Goal: Task Accomplishment & Management: Use online tool/utility

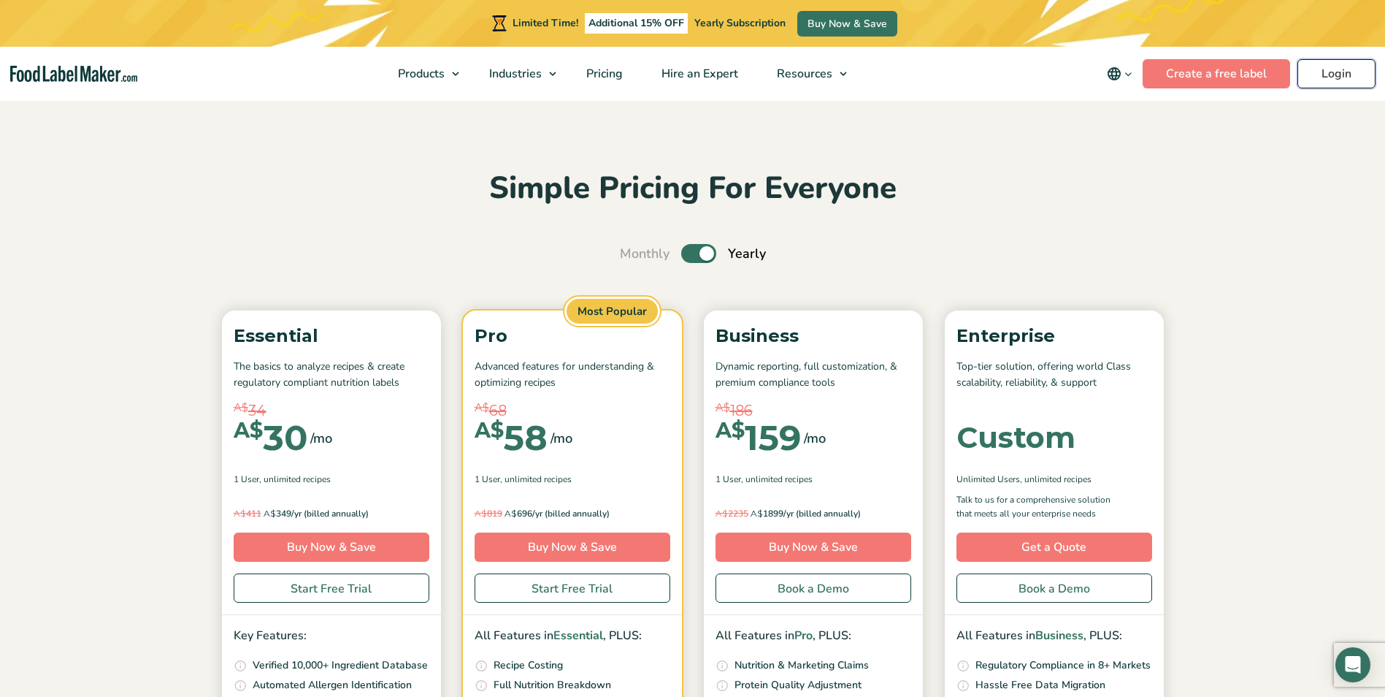
drag, startPoint x: 0, startPoint y: 0, endPoint x: 1339, endPoint y: 74, distance: 1341.2
click at [1339, 74] on link "Login" at bounding box center [1337, 73] width 78 height 29
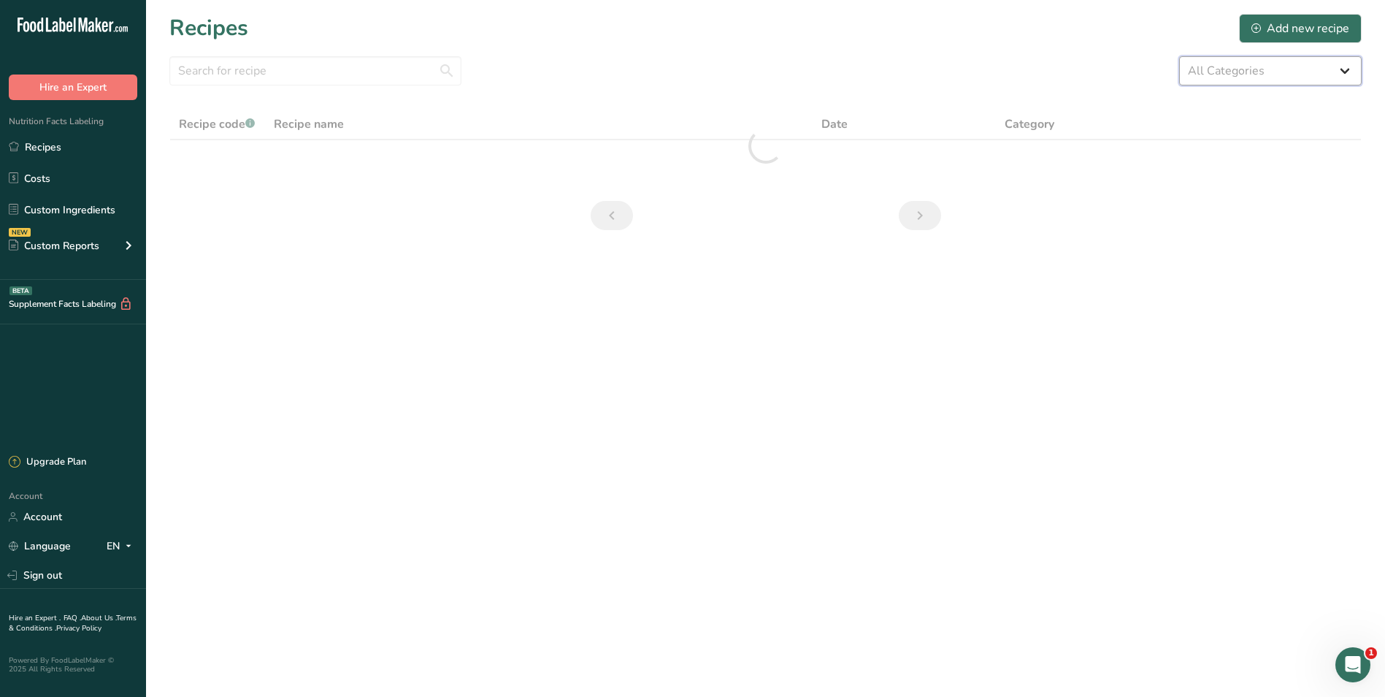
click at [1345, 69] on select "All Categories Baked Goods [GEOGRAPHIC_DATA] Confectionery Cooked Meals, Salads…" at bounding box center [1270, 70] width 183 height 29
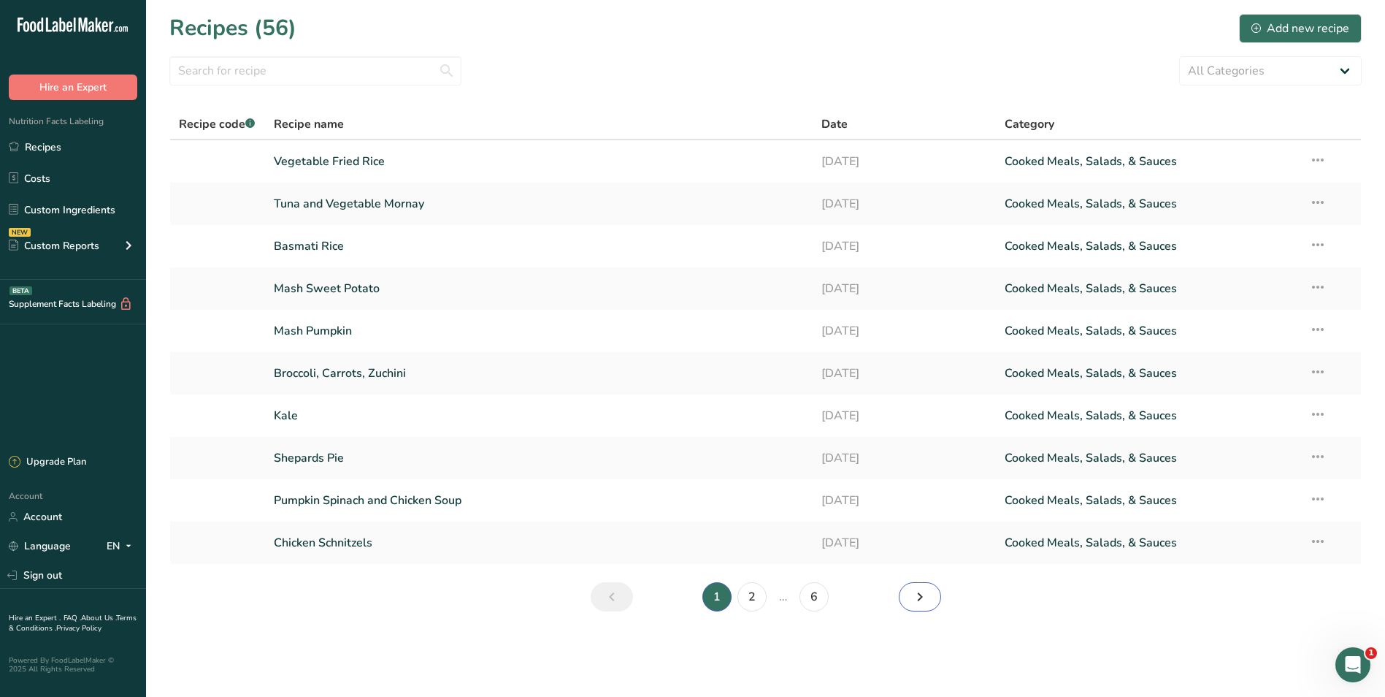
click at [908, 597] on link "Next page" at bounding box center [920, 596] width 42 height 29
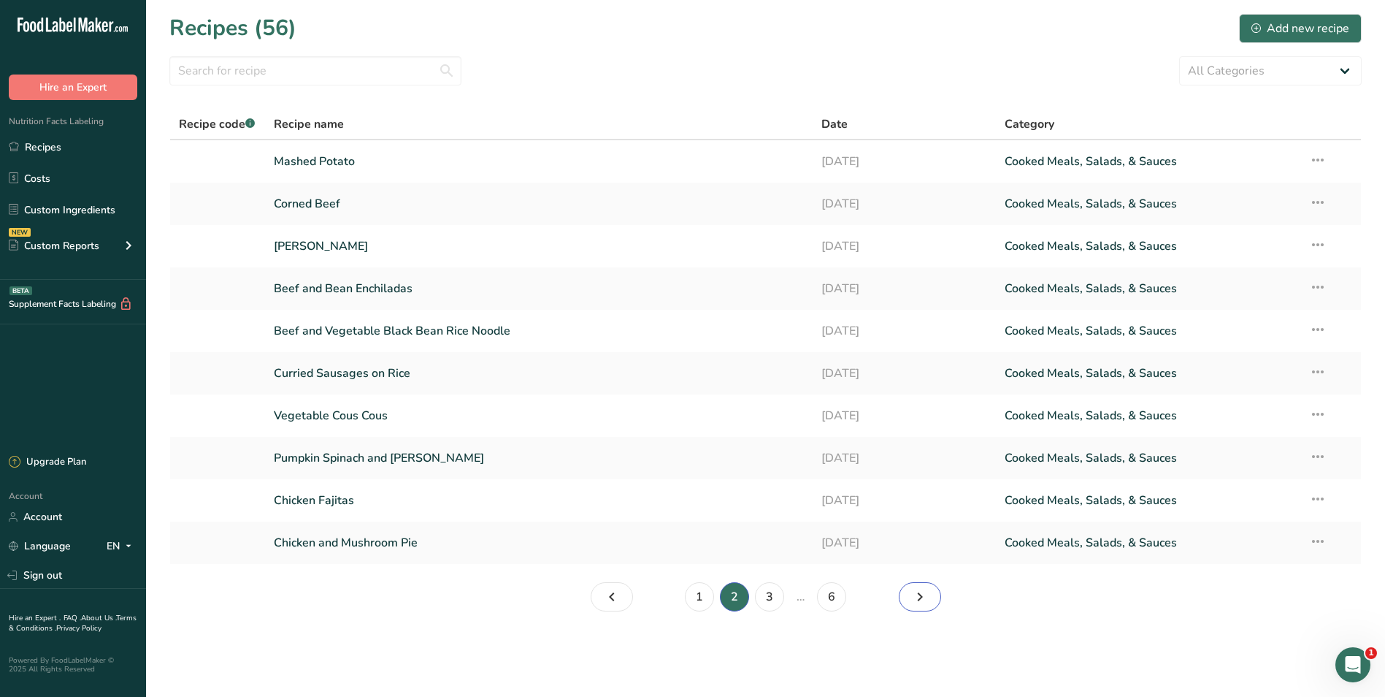
click at [908, 597] on link "Page 3." at bounding box center [920, 596] width 42 height 29
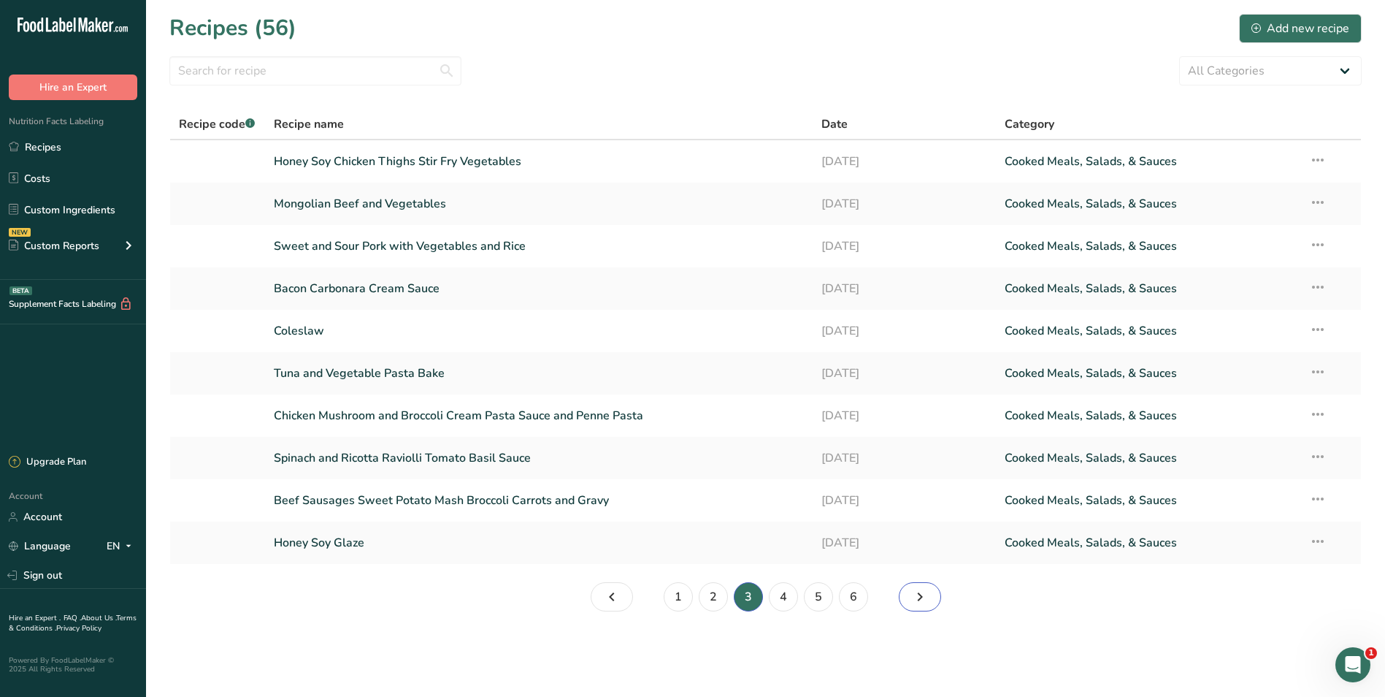
click at [917, 597] on icon "Page 4." at bounding box center [920, 596] width 18 height 26
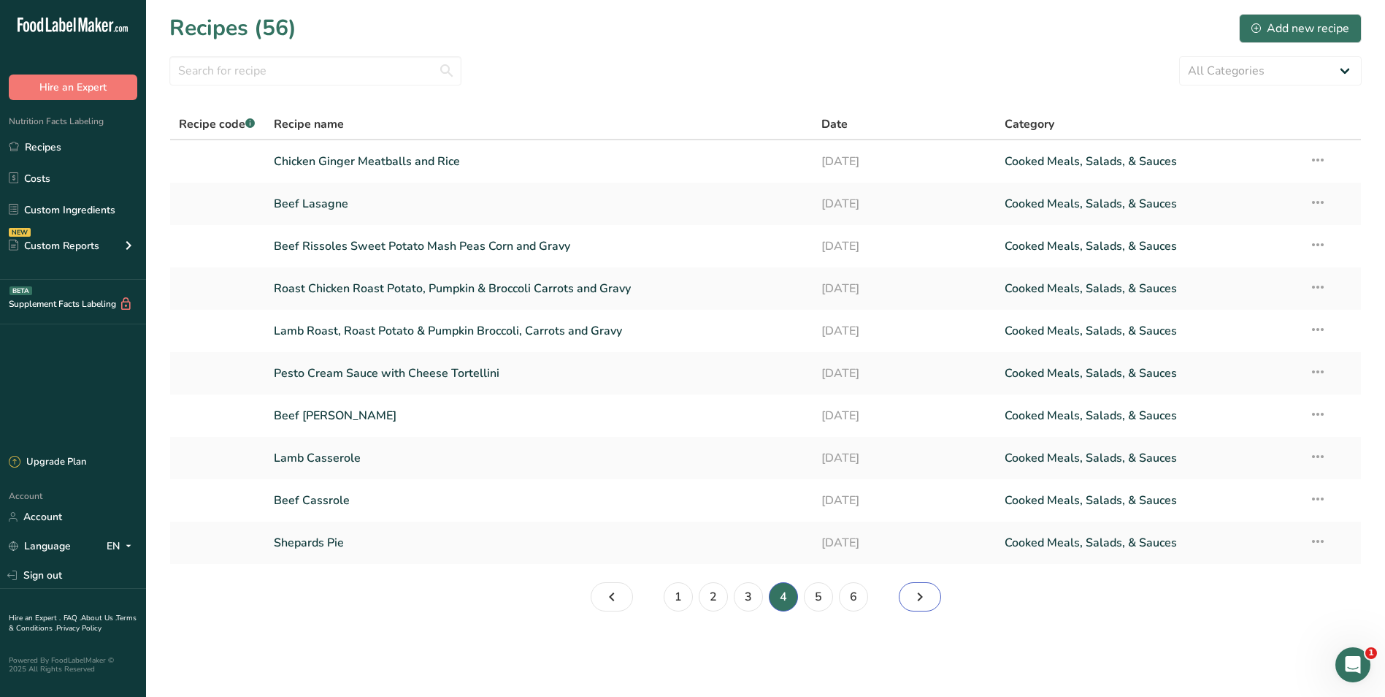
click at [917, 597] on icon "Page 5." at bounding box center [920, 596] width 18 height 26
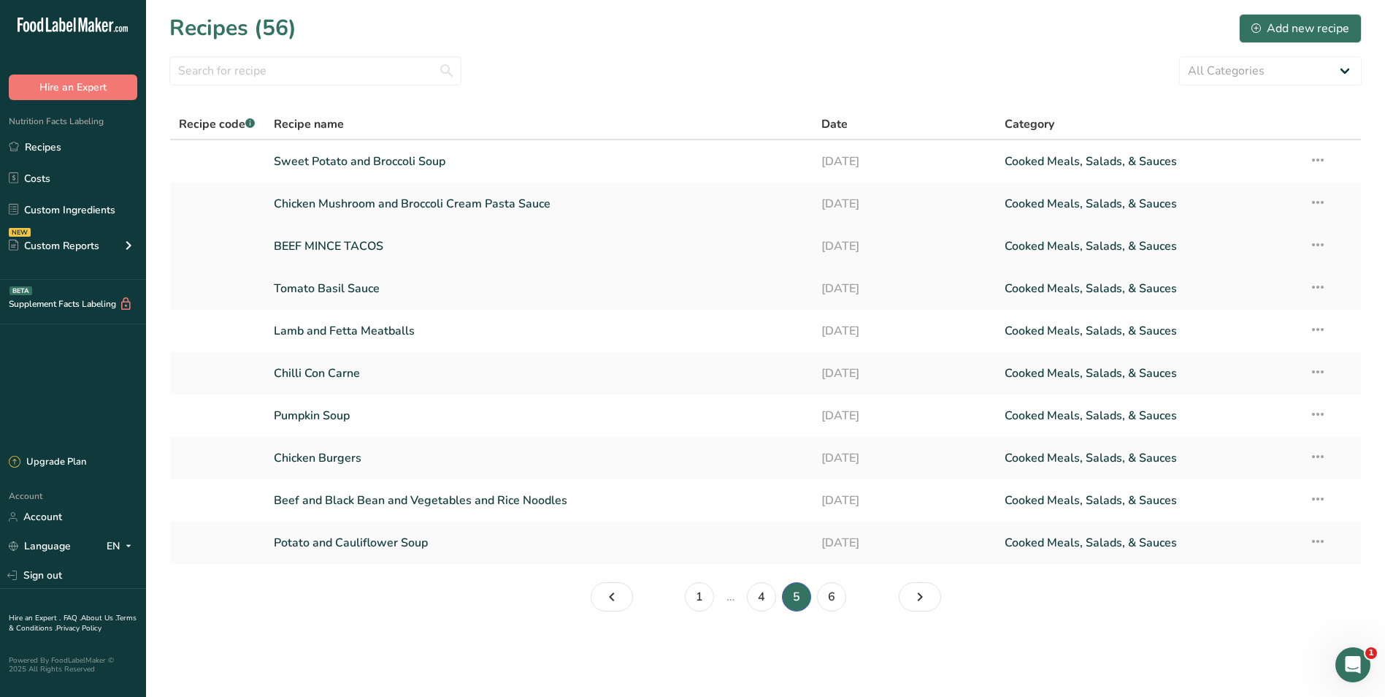
click at [582, 243] on link "BEEF MINCE TACOS" at bounding box center [539, 246] width 531 height 31
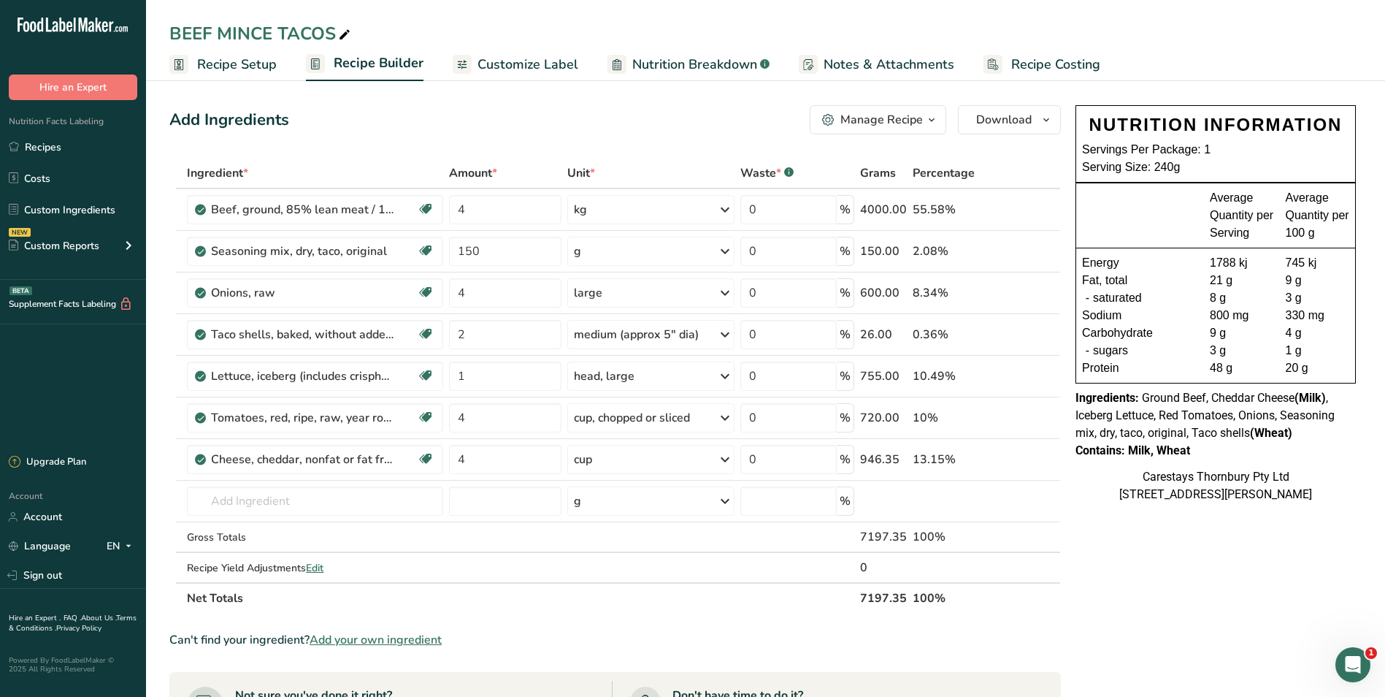
click at [248, 63] on span "Recipe Setup" at bounding box center [237, 65] width 80 height 20
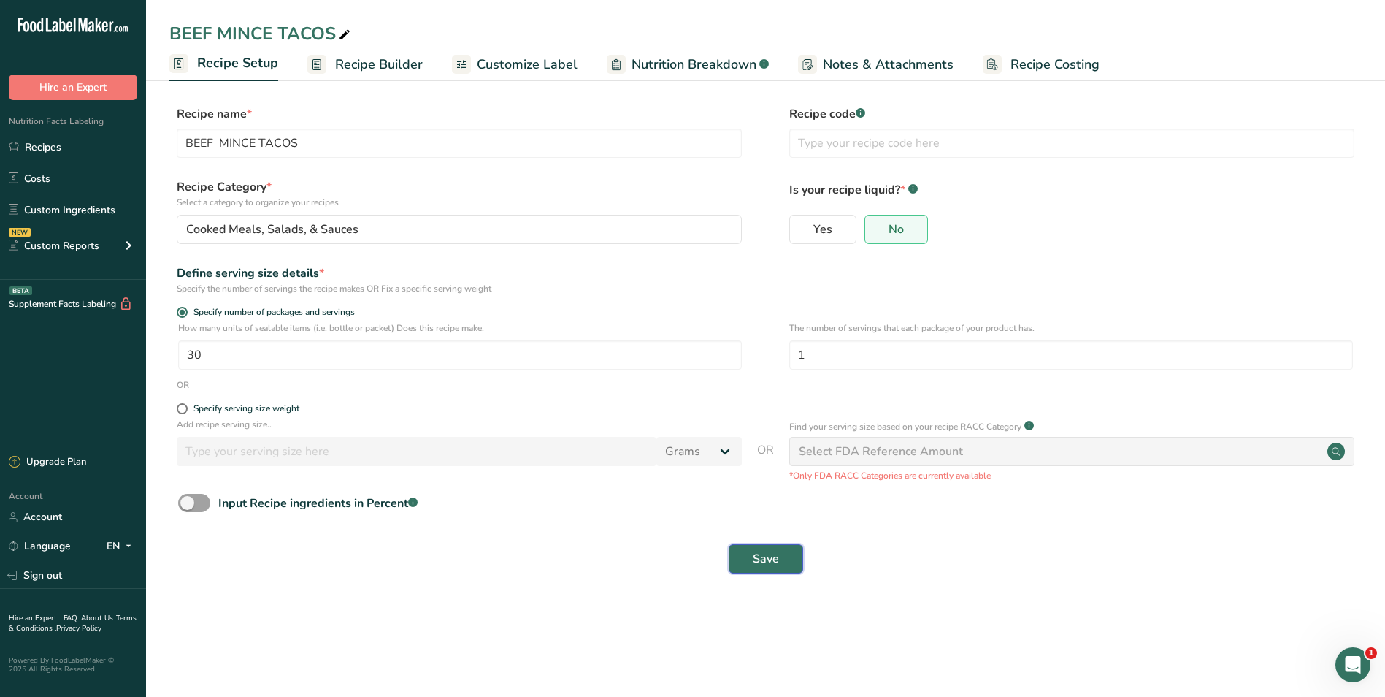
click at [779, 554] on button "Save" at bounding box center [766, 558] width 74 height 29
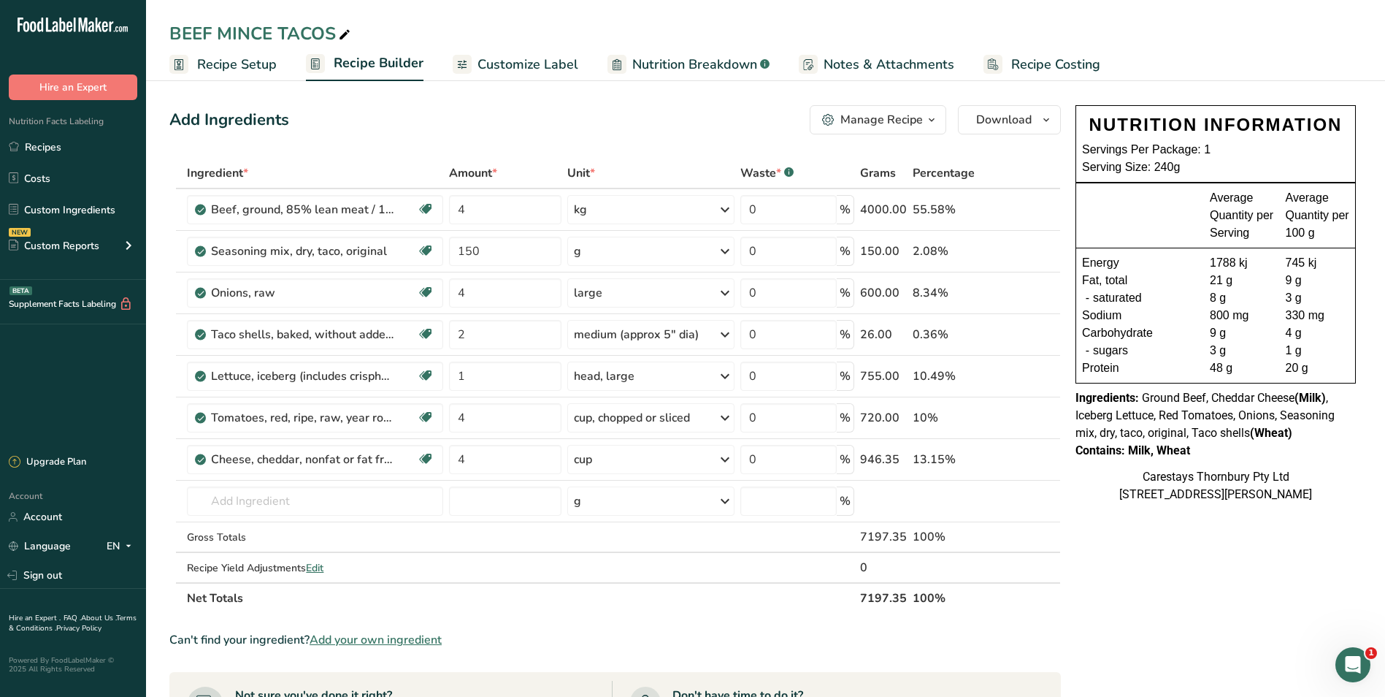
click at [266, 65] on span "Recipe Setup" at bounding box center [237, 65] width 80 height 20
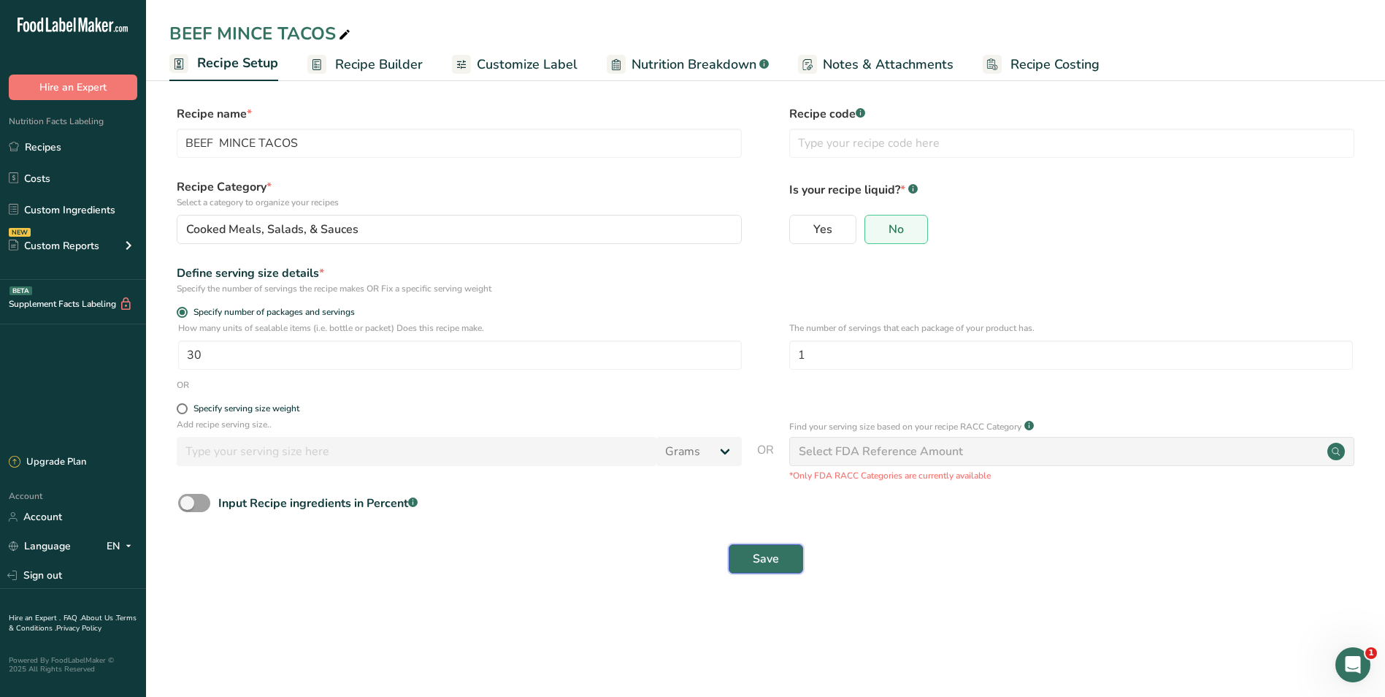
click at [787, 554] on button "Save" at bounding box center [766, 558] width 74 height 29
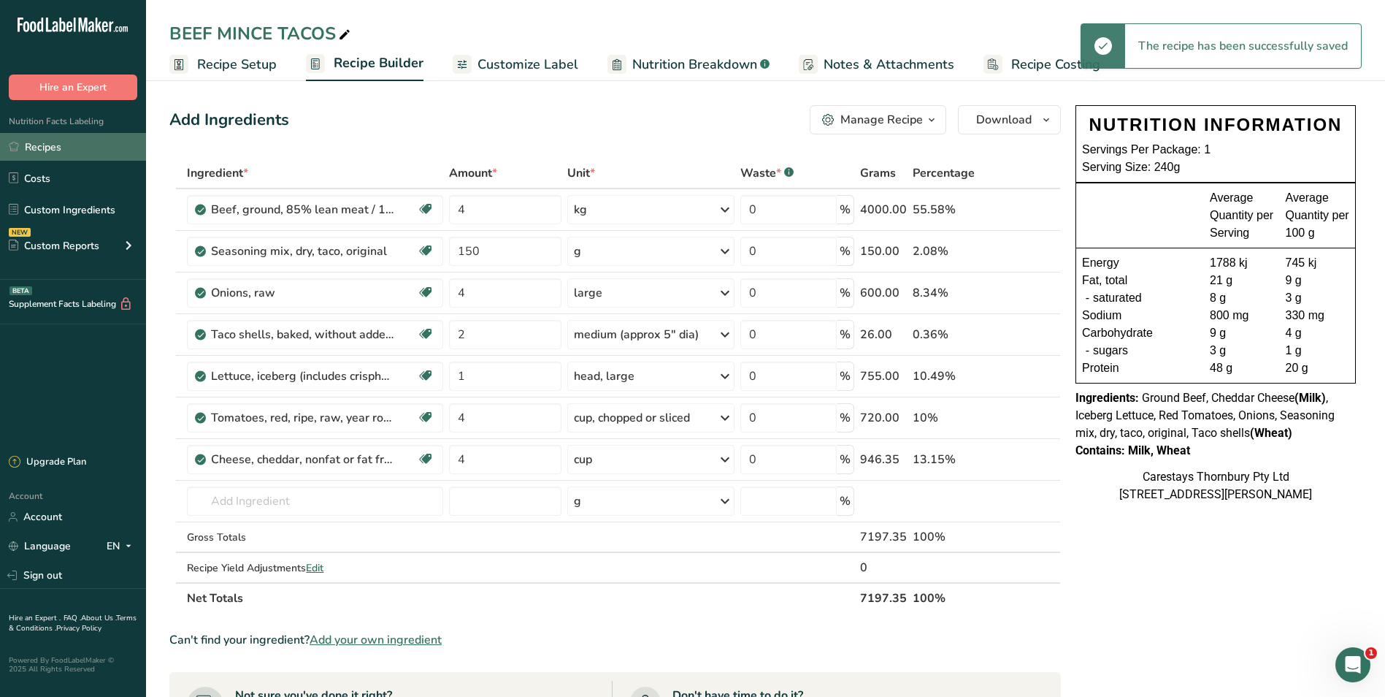
click at [68, 147] on link "Recipes" at bounding box center [73, 147] width 146 height 28
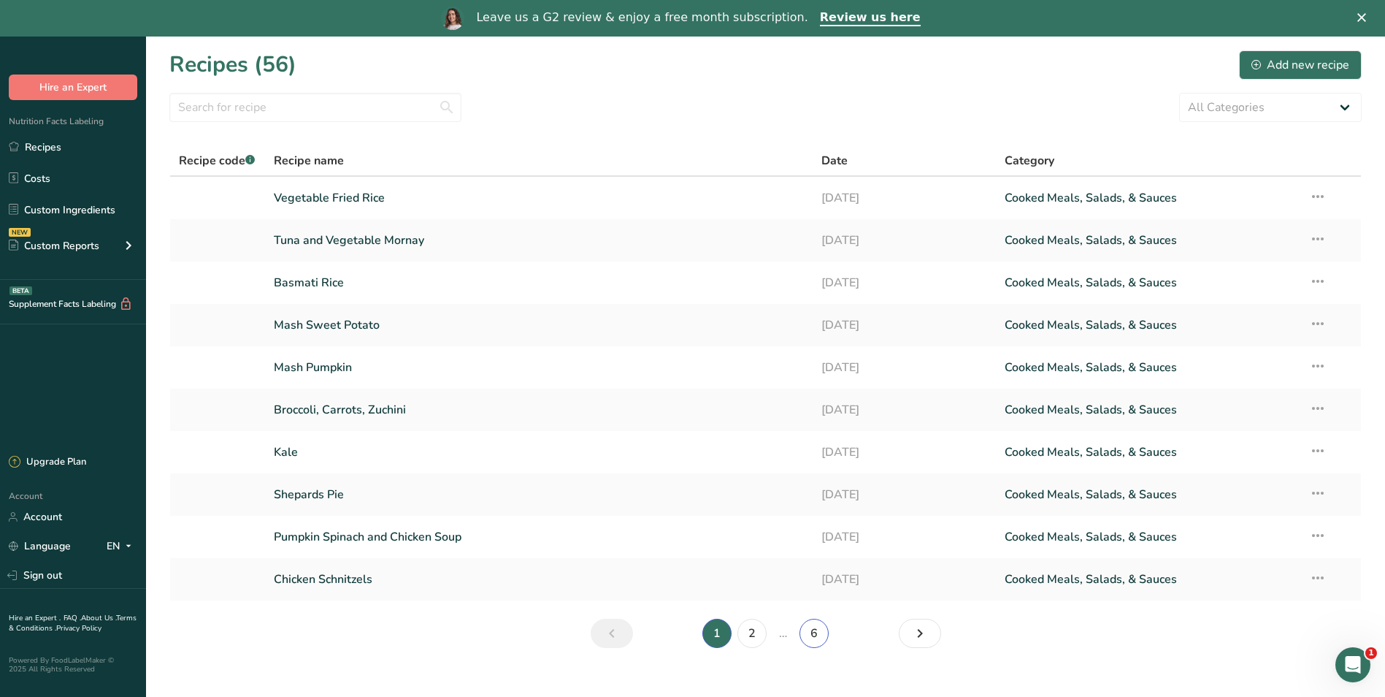
click at [814, 632] on link "6" at bounding box center [814, 632] width 29 height 29
click at [352, 233] on link "Tuna and Vegetable Mornay" at bounding box center [539, 240] width 531 height 31
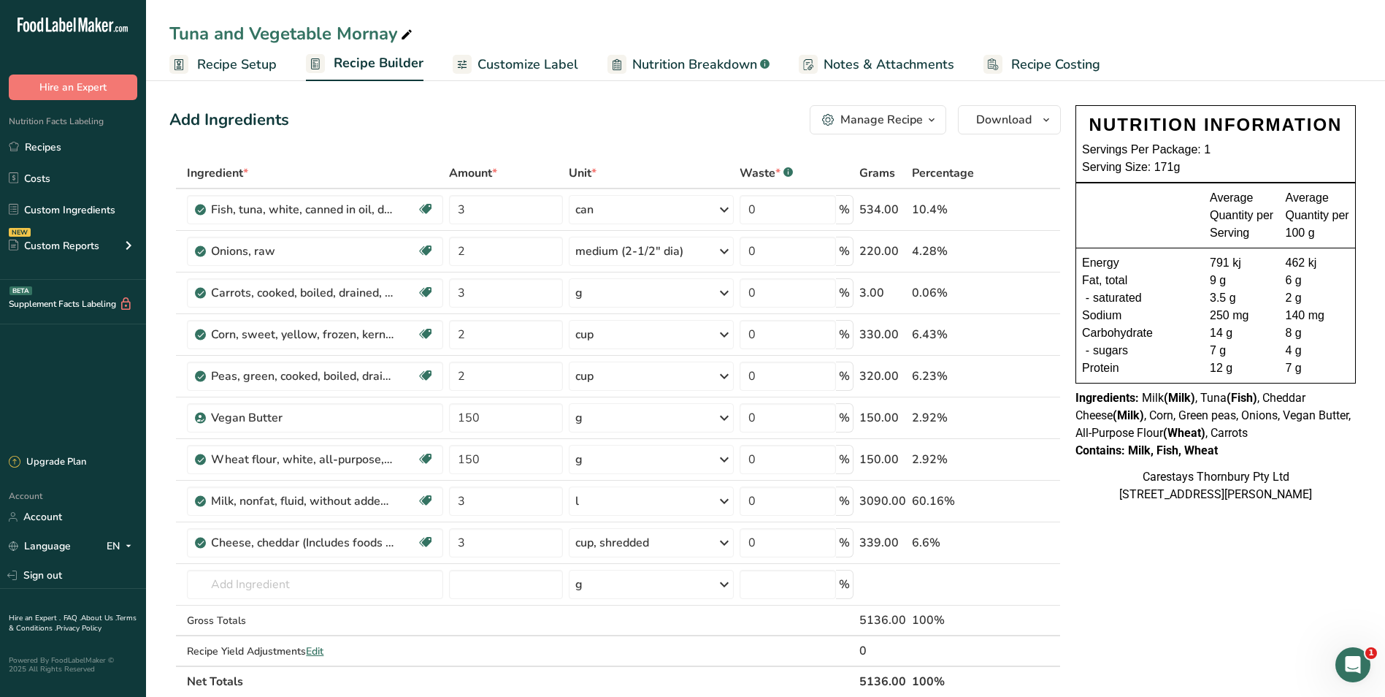
click at [237, 64] on span "Recipe Setup" at bounding box center [237, 65] width 80 height 20
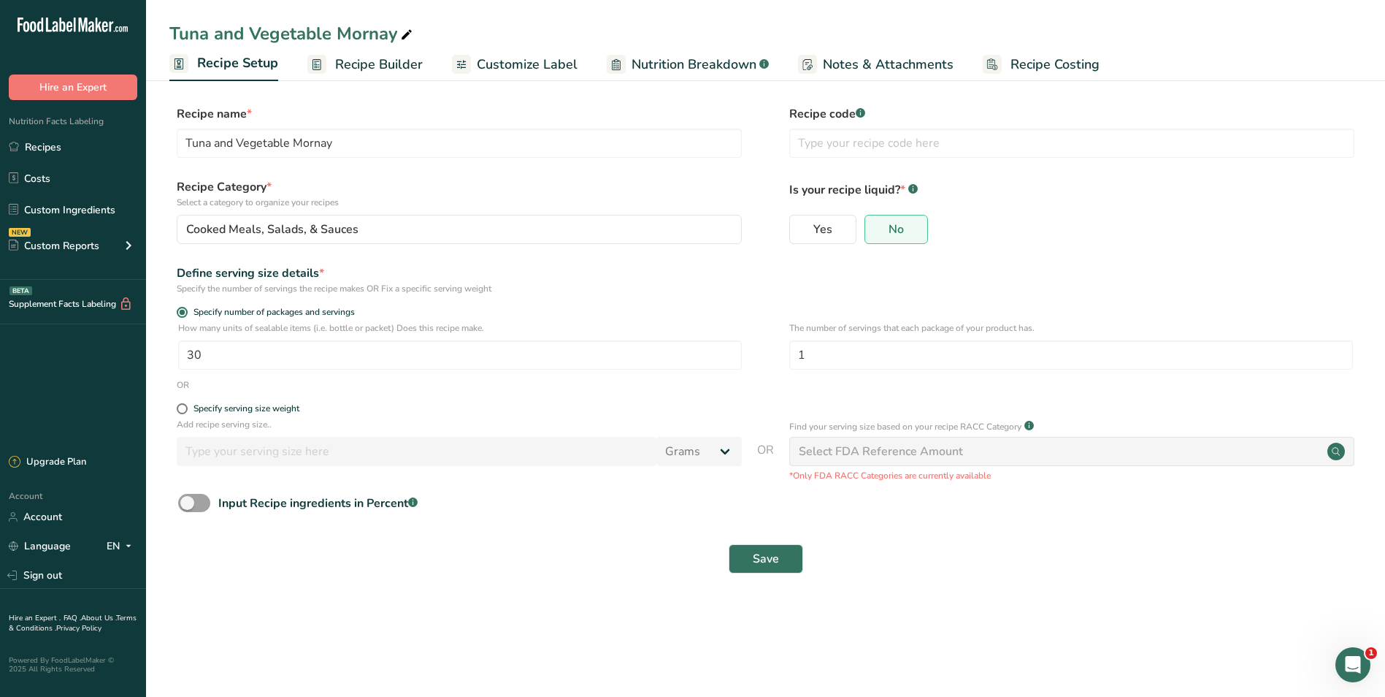
click at [1058, 66] on span "Recipe Costing" at bounding box center [1055, 65] width 89 height 20
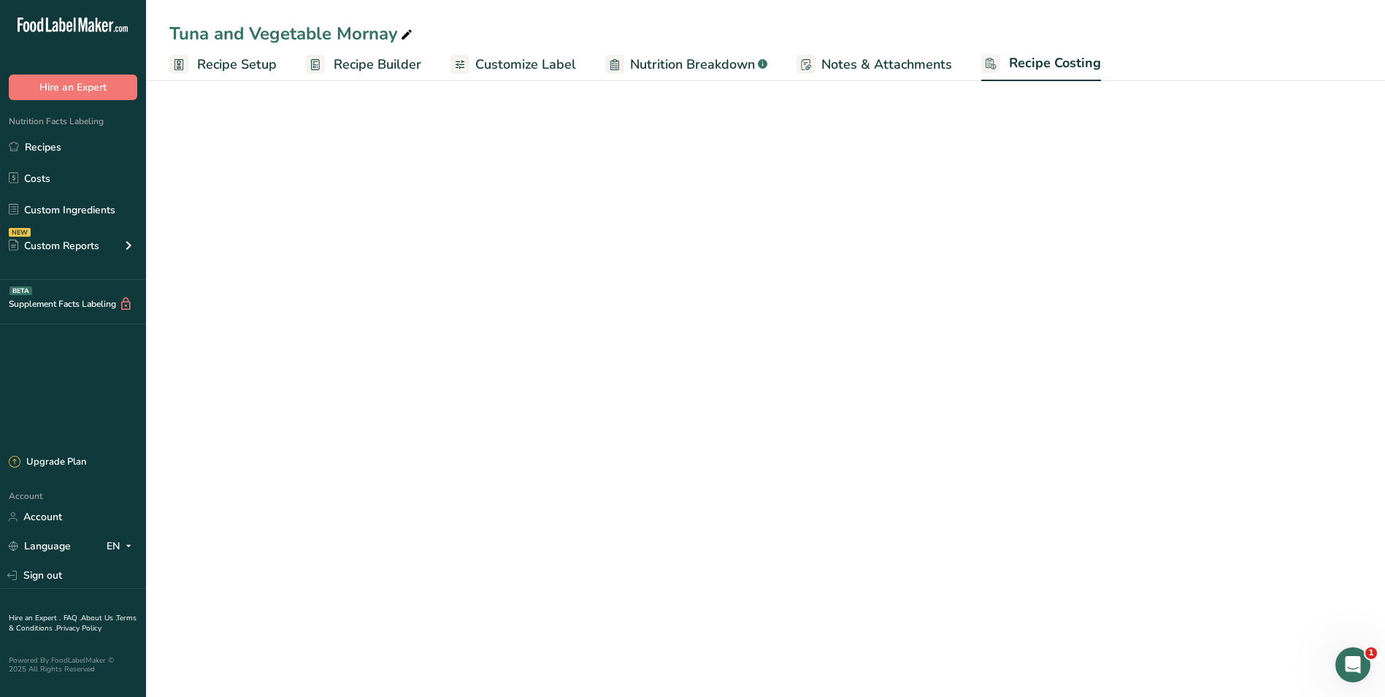
select select "1"
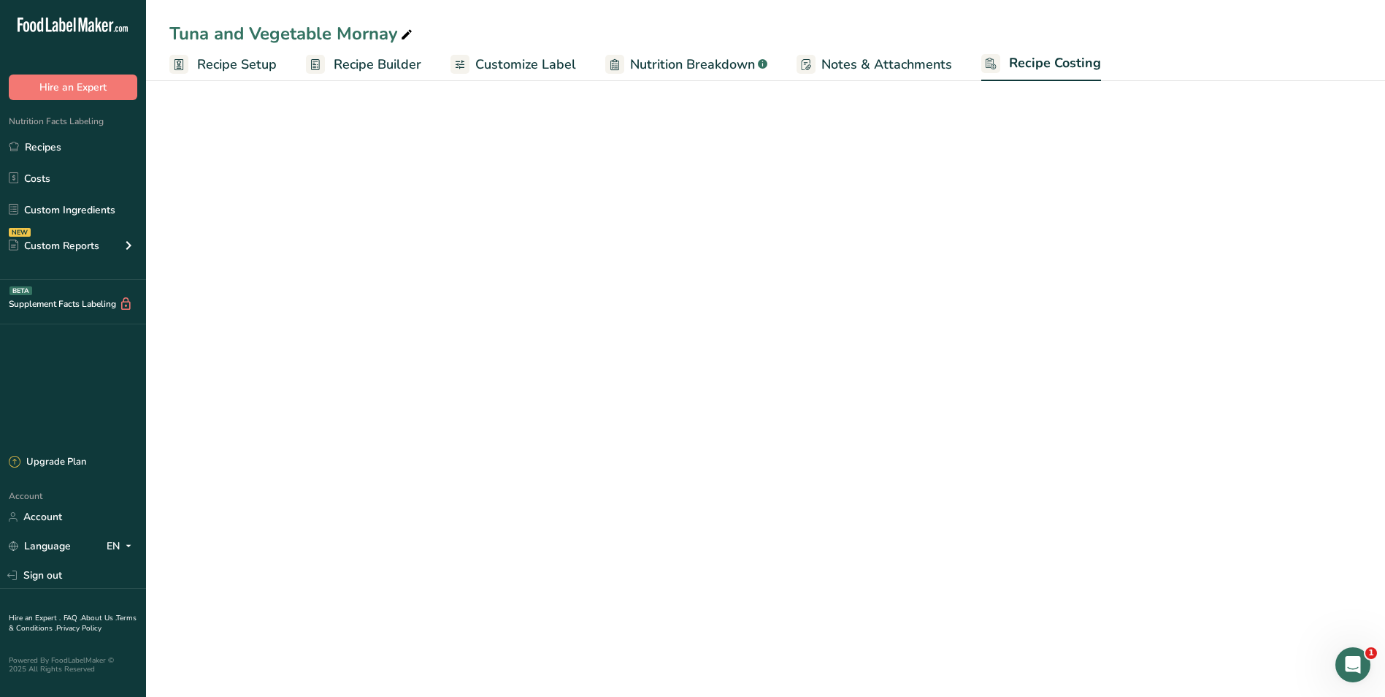
select select "1"
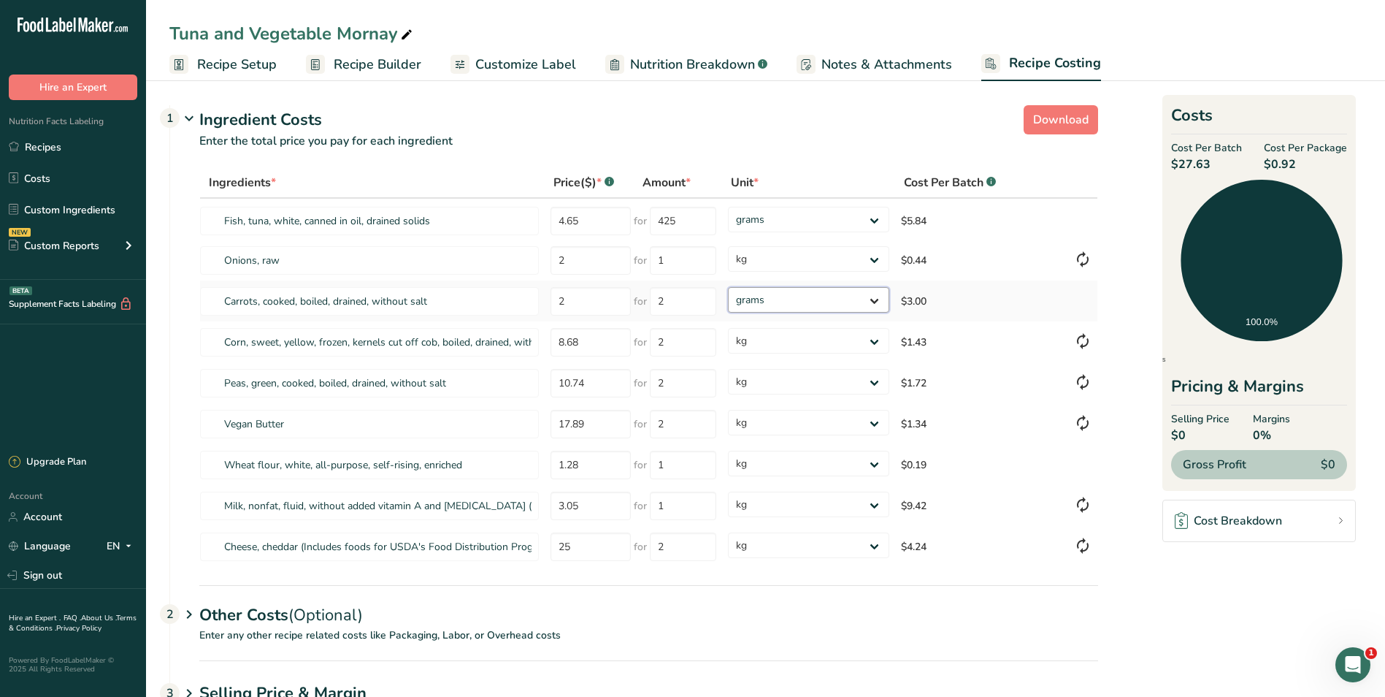
click at [875, 298] on select "grams kg mg mcg lb oz" at bounding box center [808, 300] width 161 height 26
select select "1"
click at [728, 287] on select "grams kg mg mcg lb oz" at bounding box center [808, 300] width 161 height 26
click at [488, 60] on span "Customize Label" at bounding box center [525, 65] width 101 height 20
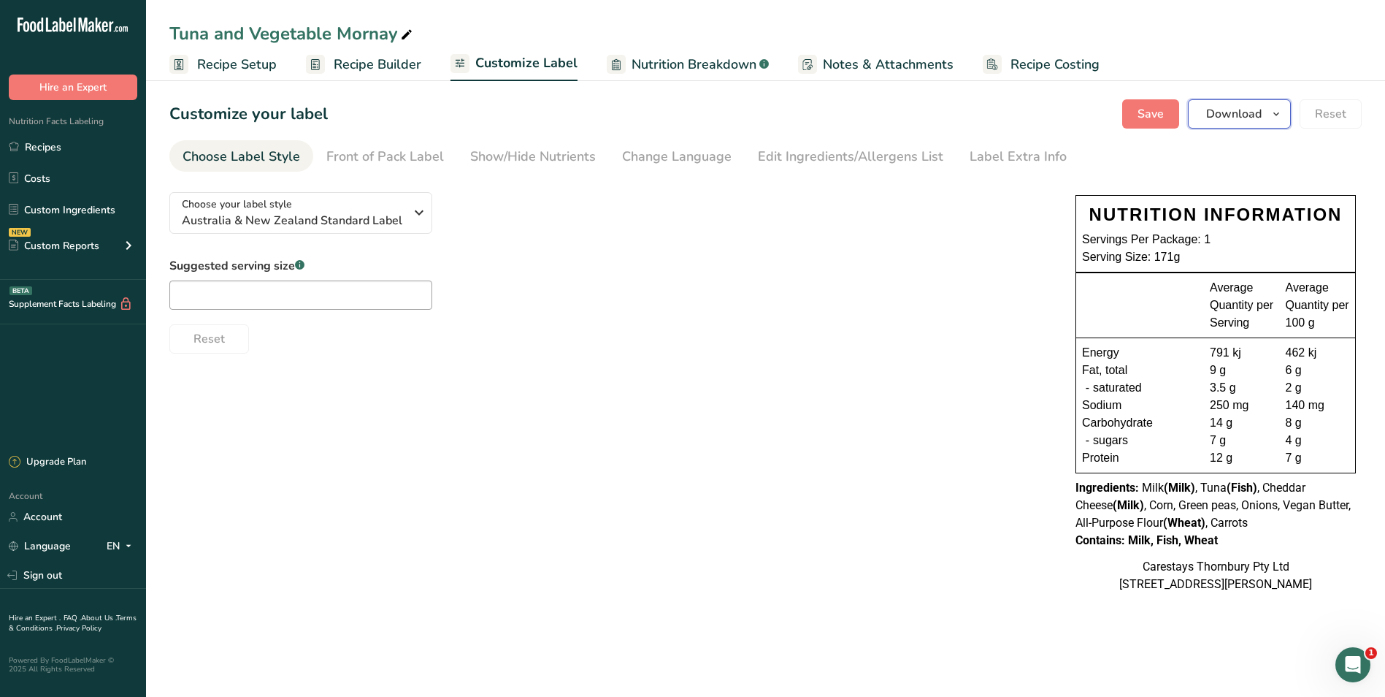
click at [1215, 116] on span "Download" at bounding box center [1233, 114] width 55 height 18
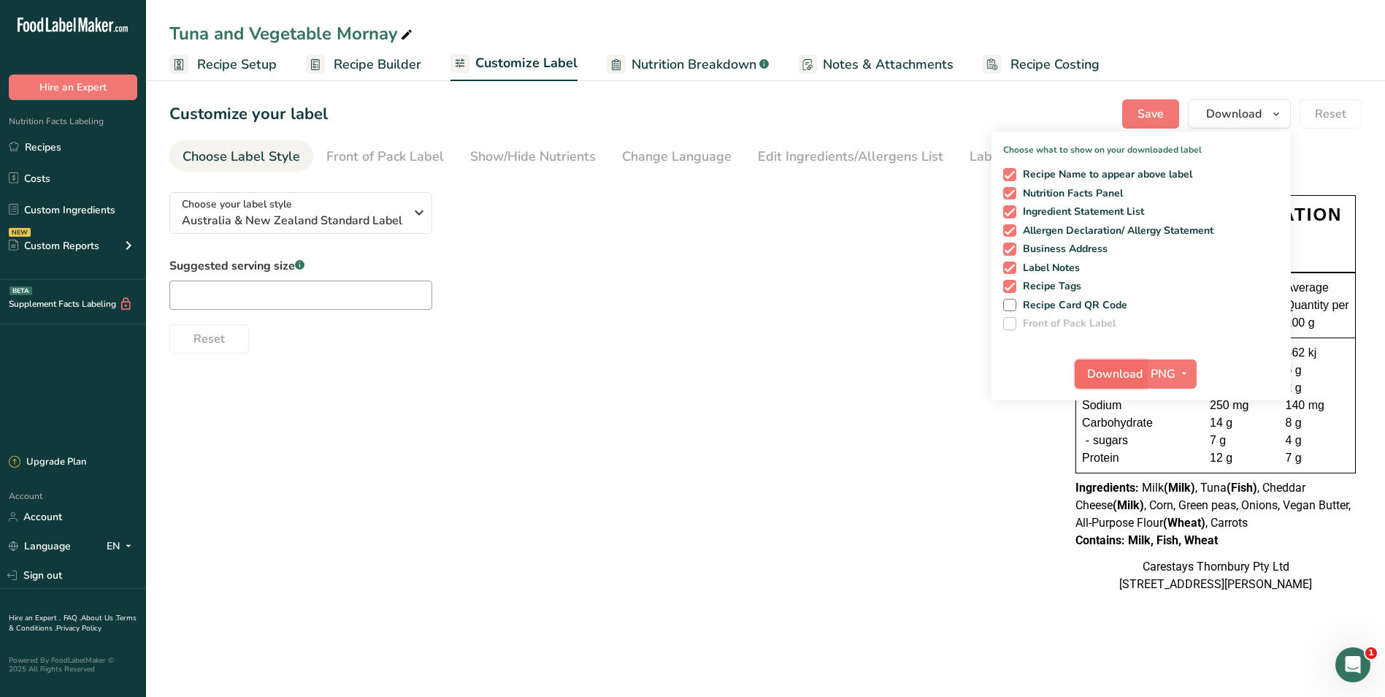
click at [1116, 369] on span "Download" at bounding box center [1114, 374] width 55 height 18
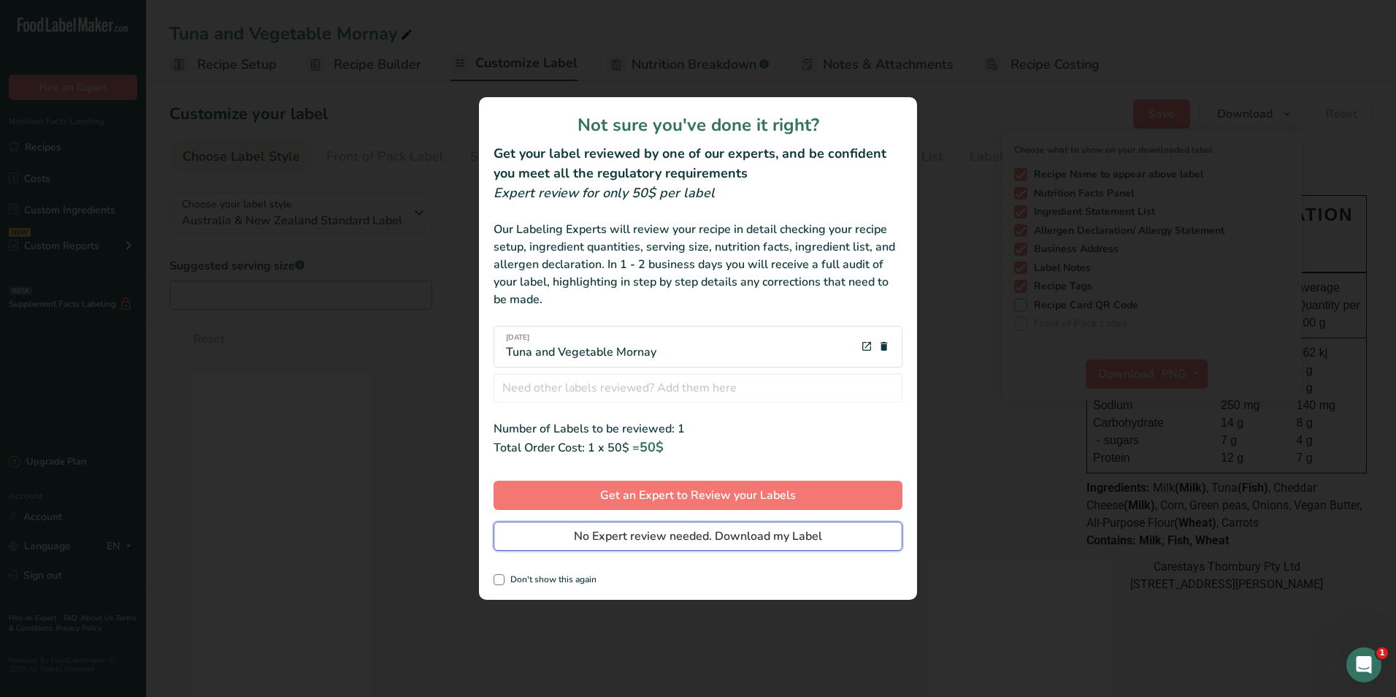
click at [802, 534] on span "No Expert review needed. Download my Label" at bounding box center [698, 536] width 248 height 18
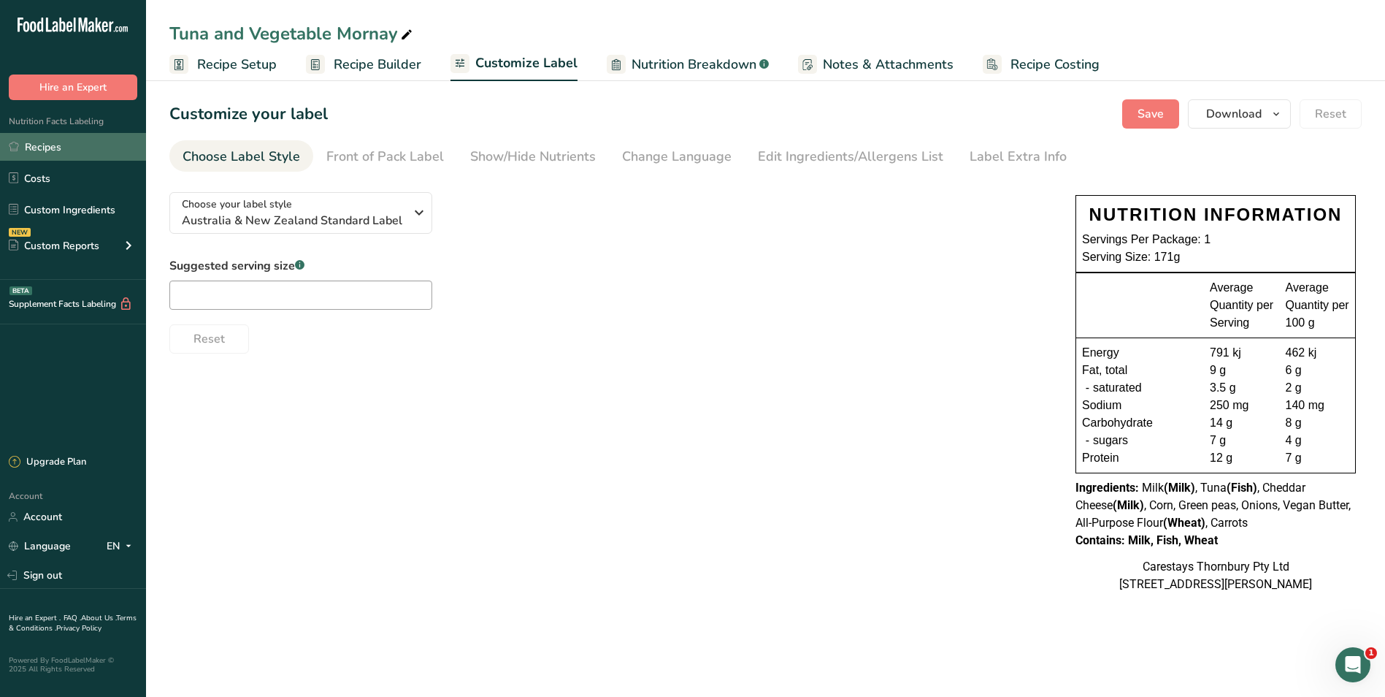
click at [37, 143] on link "Recipes" at bounding box center [73, 147] width 146 height 28
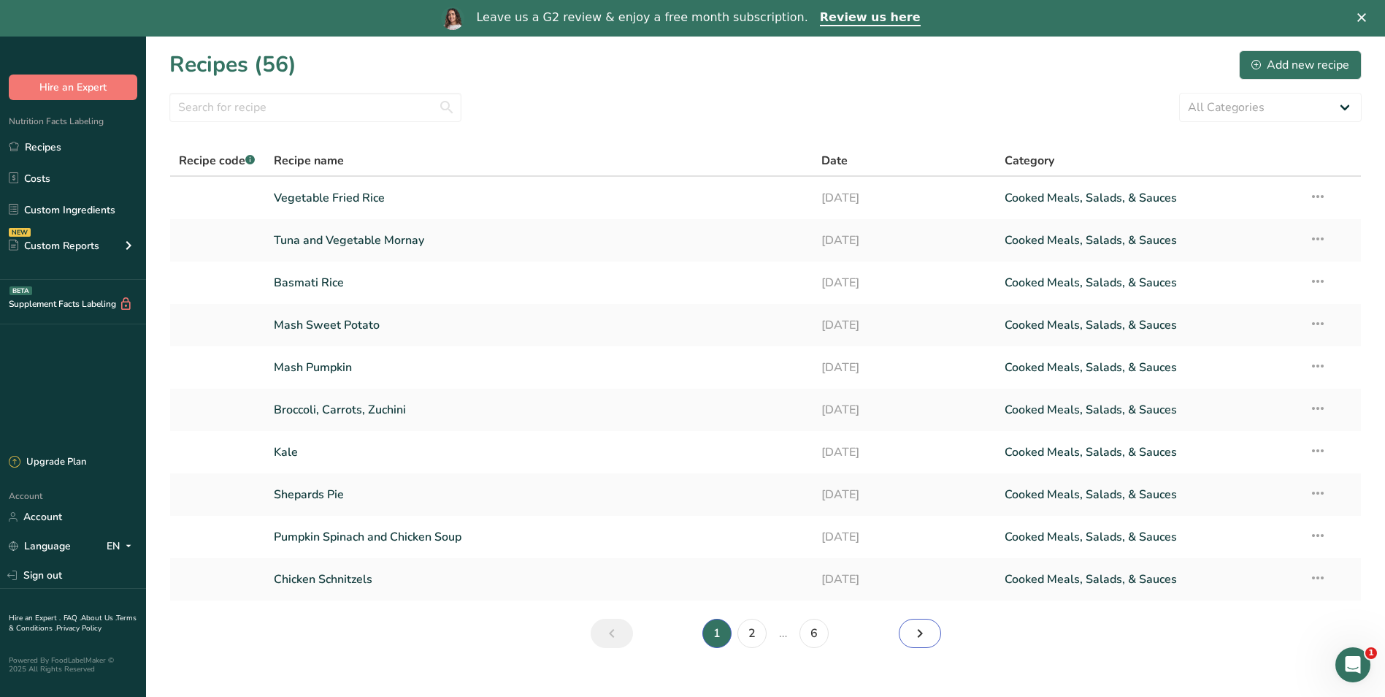
click at [912, 627] on icon "Next page" at bounding box center [920, 633] width 18 height 26
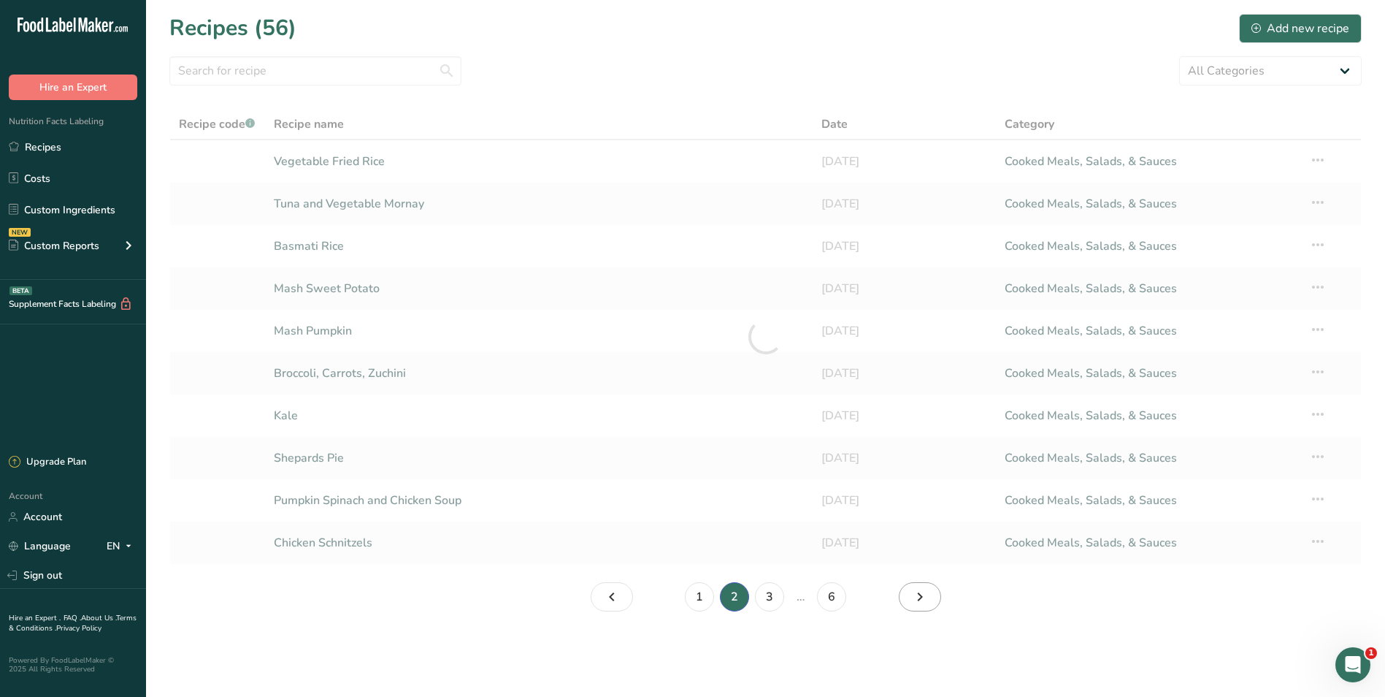
click at [912, 627] on section "Recipes (56) Add new recipe All Categories Baked Goods [GEOGRAPHIC_DATA] Confec…" at bounding box center [765, 317] width 1239 height 635
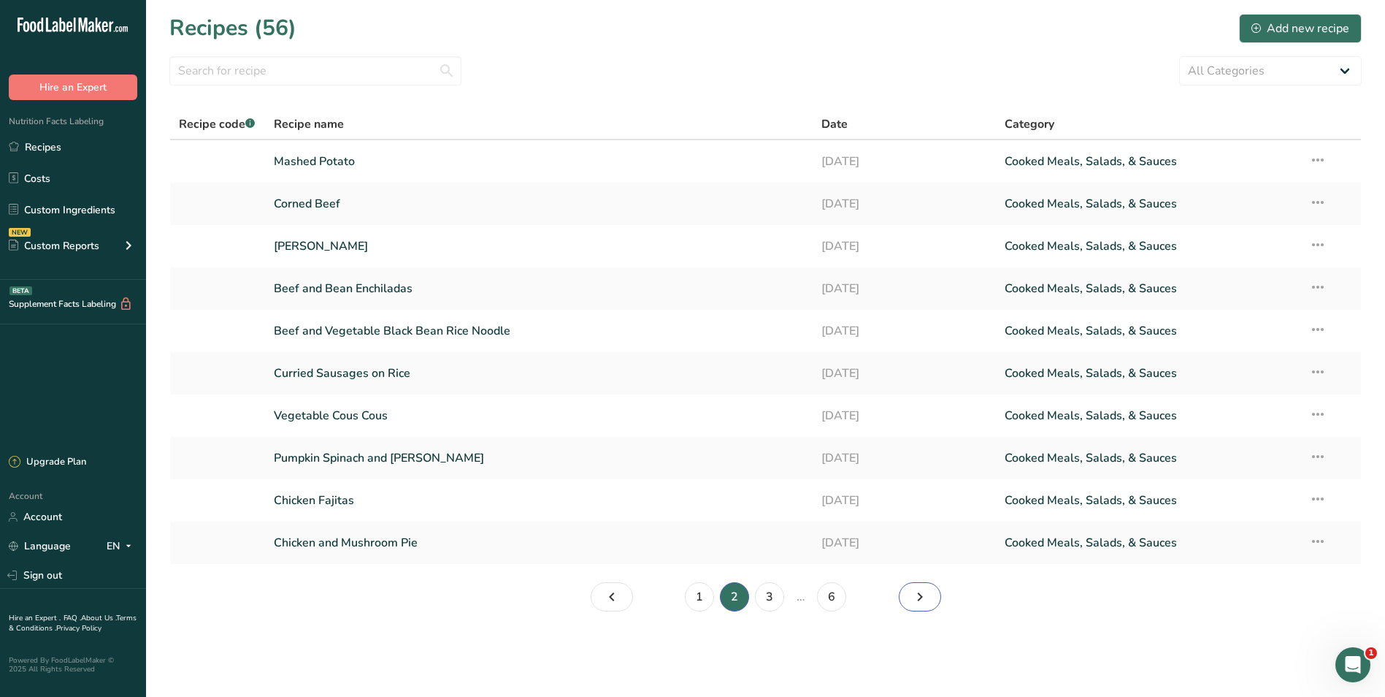
click at [911, 592] on icon "Page 3." at bounding box center [920, 596] width 18 height 26
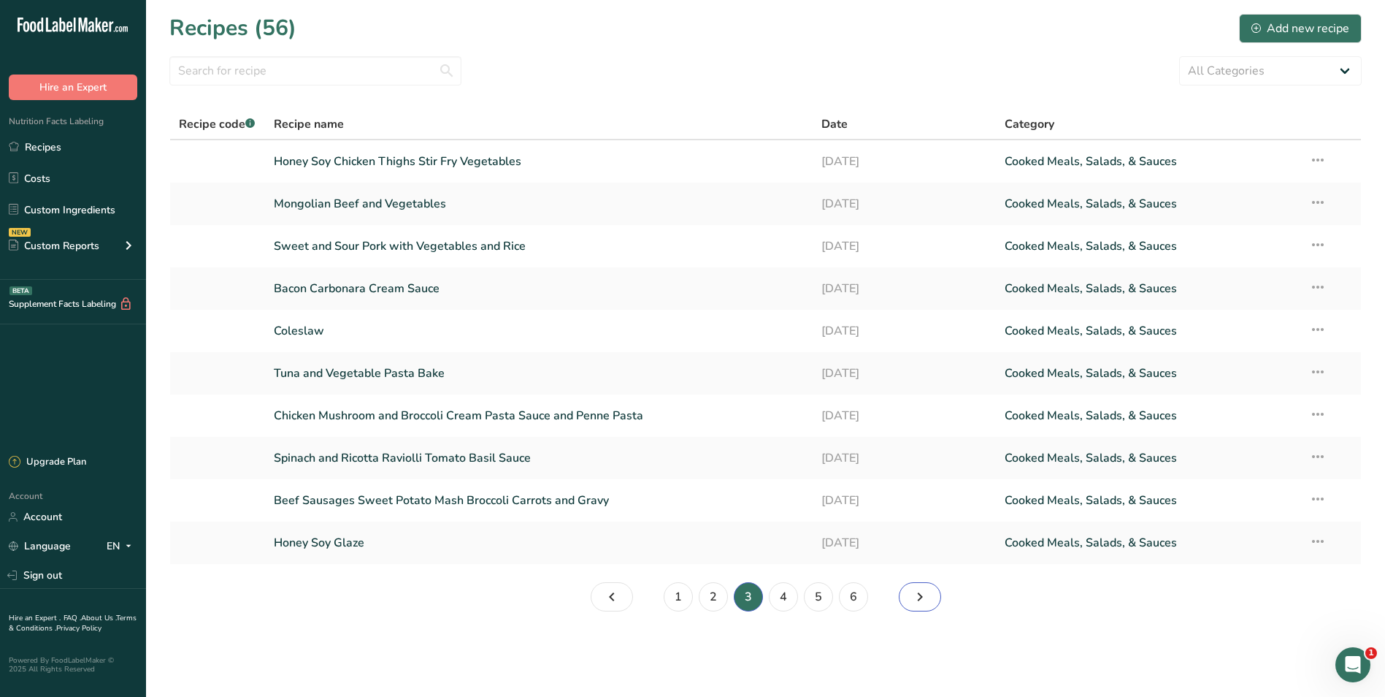
click at [913, 592] on icon "Page 4." at bounding box center [920, 596] width 18 height 26
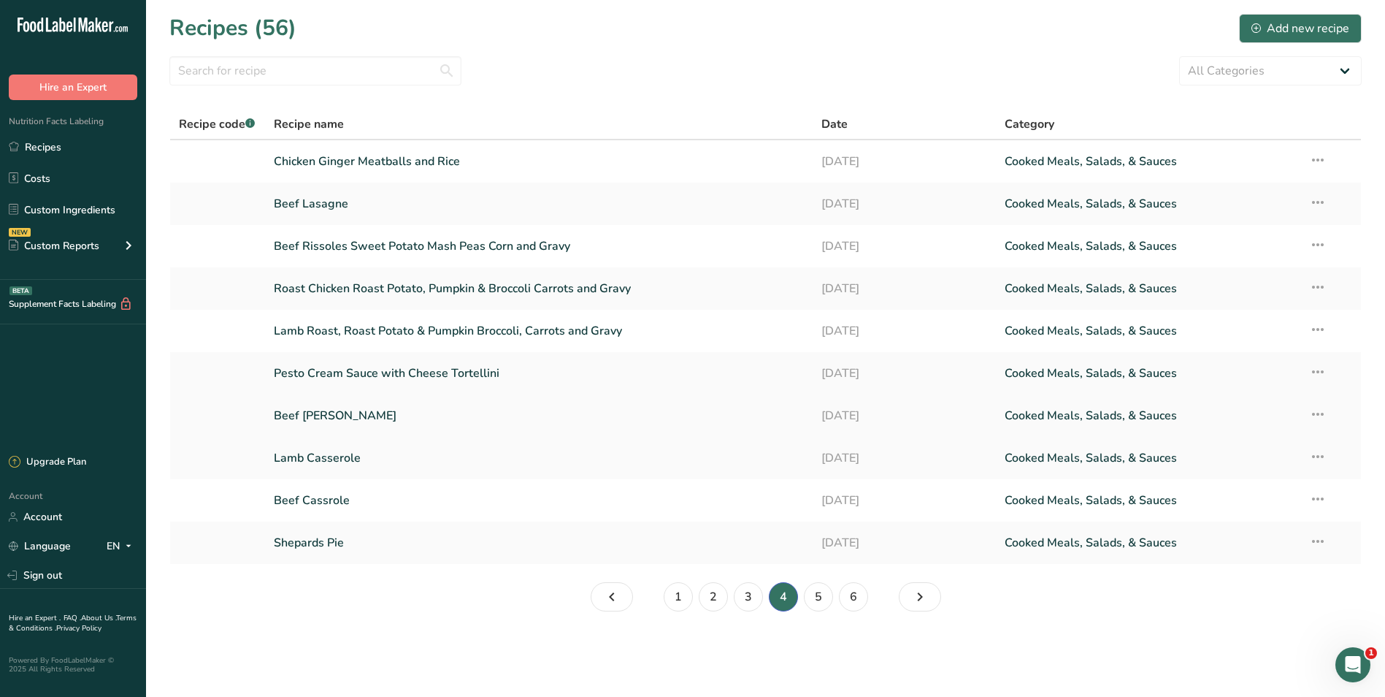
click at [408, 412] on link "Beef [PERSON_NAME]" at bounding box center [539, 415] width 531 height 31
